Goal: Task Accomplishment & Management: Manage account settings

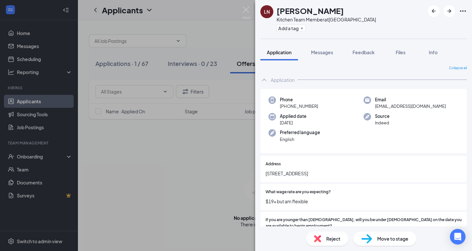
click at [376, 237] on div "Move to stage" at bounding box center [385, 239] width 63 height 14
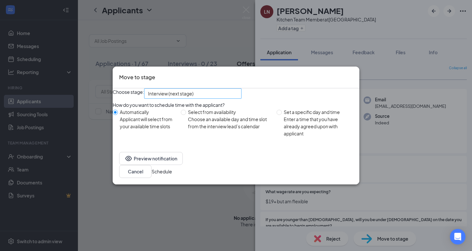
click at [238, 97] on span "Interview (next stage)" at bounding box center [193, 94] width 90 height 10
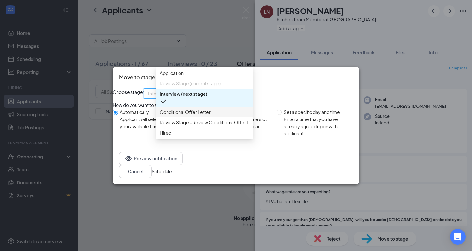
click at [232, 116] on span "Conditional Offer Letter" at bounding box center [205, 112] width 90 height 7
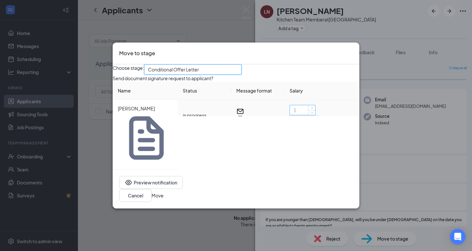
click at [302, 115] on input at bounding box center [302, 110] width 25 height 10
type input "20"
click at [164, 192] on button "Move" at bounding box center [158, 195] width 12 height 7
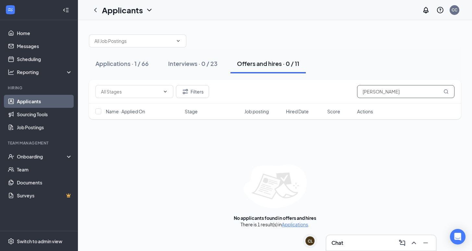
click at [379, 93] on input "[PERSON_NAME]" at bounding box center [405, 91] width 97 height 13
type input "[PERSON_NAME]"
click at [195, 64] on div "Interviews · 1 / 23" at bounding box center [191, 63] width 47 height 8
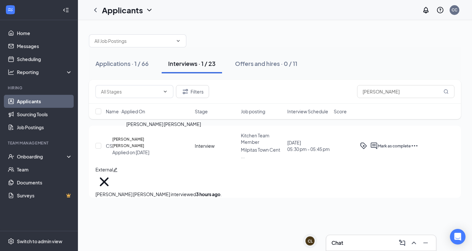
click at [159, 138] on h5 "[PERSON_NAME] [PERSON_NAME]" at bounding box center [140, 142] width 56 height 13
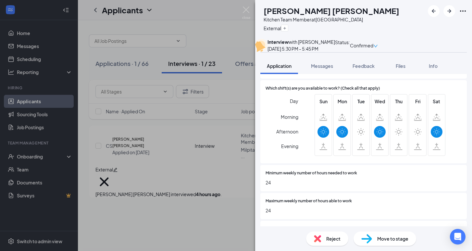
scroll to position [314, 0]
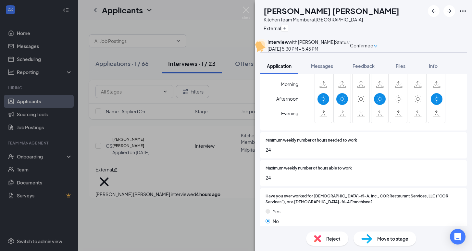
click at [250, 14] on div "CS [PERSON_NAME] [PERSON_NAME] Kitchen Team Member at [GEOGRAPHIC_DATA] Externa…" at bounding box center [236, 125] width 472 height 251
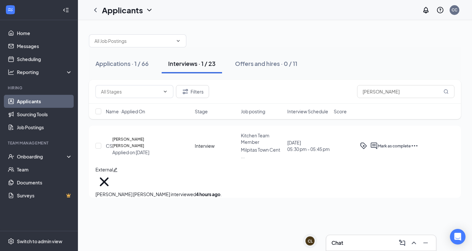
click at [247, 11] on div "Applicants CC" at bounding box center [275, 10] width 394 height 20
click at [390, 88] on input "[PERSON_NAME]" at bounding box center [405, 91] width 97 height 13
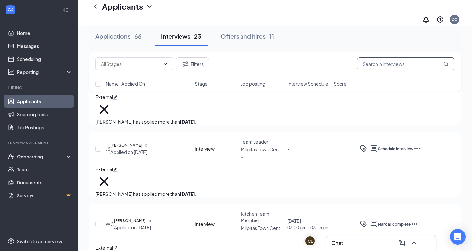
scroll to position [1151, 0]
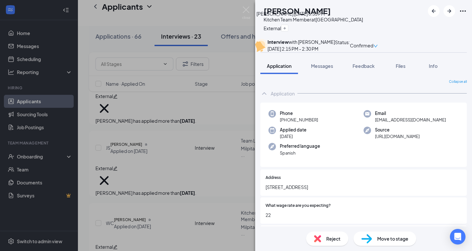
click at [281, 32] on icon "Cross" at bounding box center [273, 41] width 18 height 18
click at [291, 27] on icon "Plus" at bounding box center [289, 28] width 4 height 4
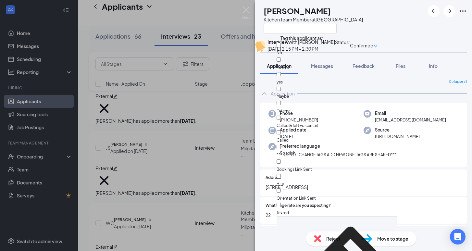
click at [314, 58] on div "Internal" at bounding box center [337, 63] width 120 height 15
checkbox input "true"
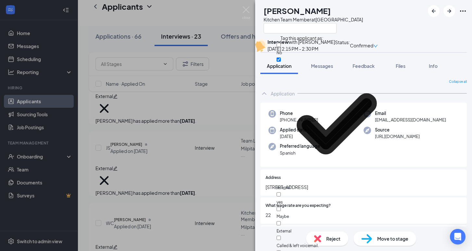
click at [396, 44] on div "Interview with [PERSON_NAME] [DATE] 2:15 PM - 2:30 PM Status : Confirmed" at bounding box center [363, 46] width 217 height 14
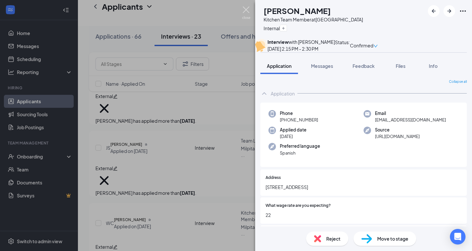
click at [250, 11] on img at bounding box center [246, 12] width 8 height 13
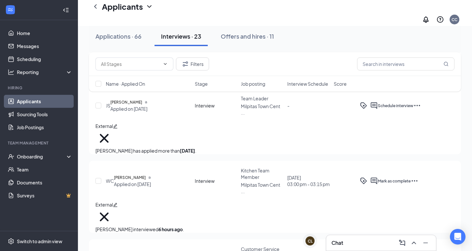
scroll to position [1193, 0]
click at [136, 35] on div "Applications · 66" at bounding box center [119, 36] width 46 height 8
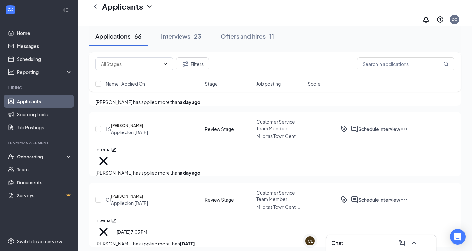
scroll to position [531, 0]
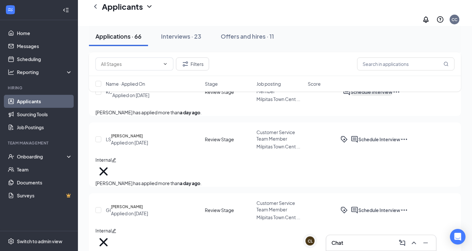
click at [393, 96] on button "Schedule Interview" at bounding box center [372, 92] width 42 height 8
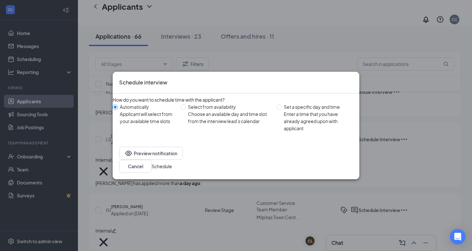
click at [343, 80] on div "Schedule interview" at bounding box center [236, 83] width 247 height 22
click at [353, 78] on icon "Cross" at bounding box center [353, 78] width 0 height 0
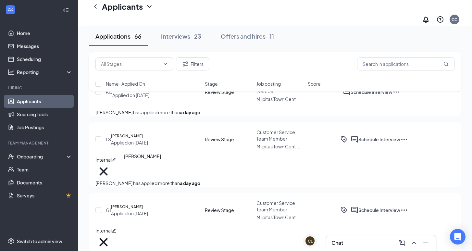
click at [144, 92] on h5 "[PERSON_NAME]" at bounding box center [128, 88] width 32 height 6
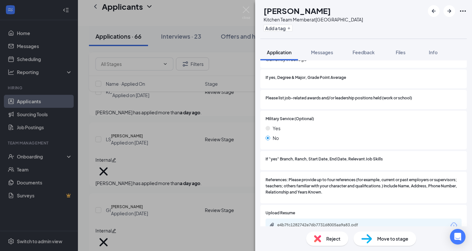
scroll to position [711, 0]
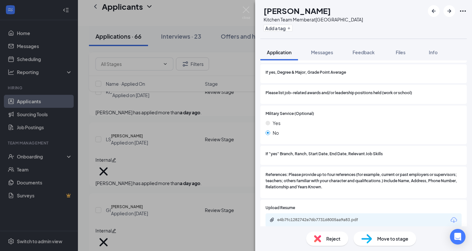
click at [454, 217] on icon "Download" at bounding box center [454, 220] width 6 height 6
click at [389, 242] on span "Move to stage" at bounding box center [393, 238] width 31 height 7
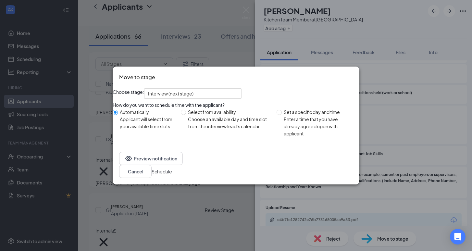
click at [172, 175] on button "Schedule" at bounding box center [162, 171] width 20 height 7
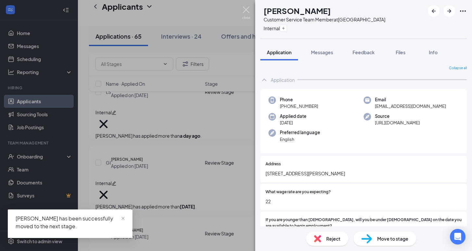
click at [249, 10] on img at bounding box center [246, 12] width 8 height 13
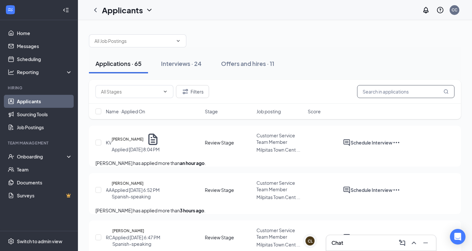
click at [390, 93] on input "text" at bounding box center [405, 91] width 97 height 13
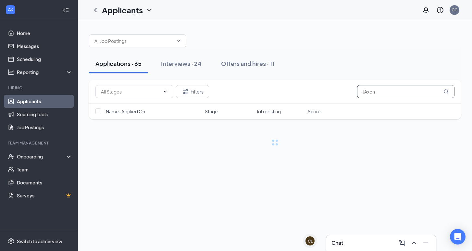
type input "Jaxon"
